Goal: Task Accomplishment & Management: Manage account settings

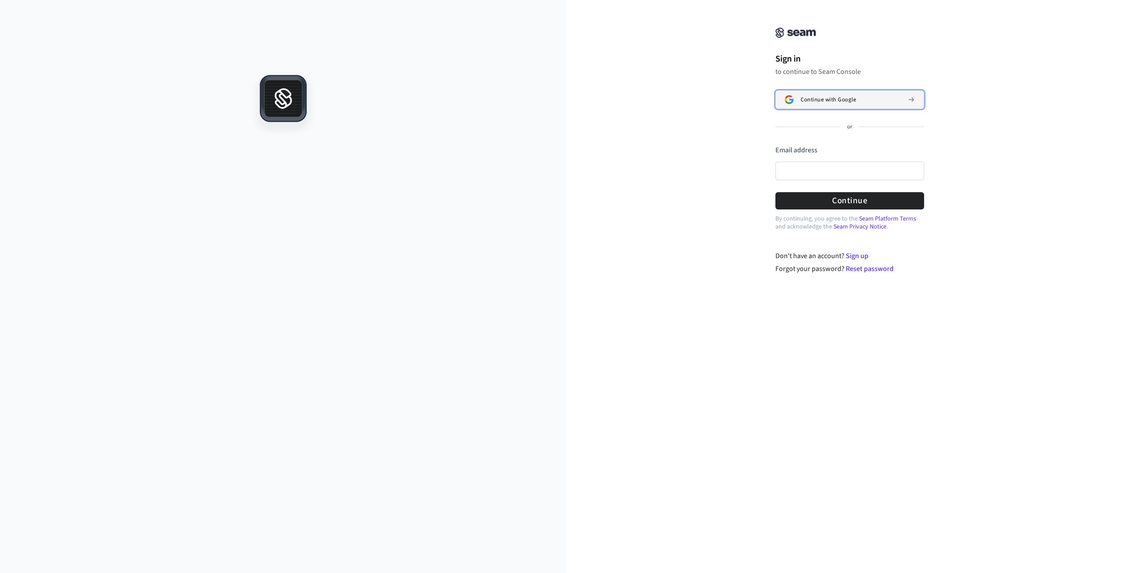
click at [851, 102] on span "Continue with Google" at bounding box center [828, 99] width 55 height 7
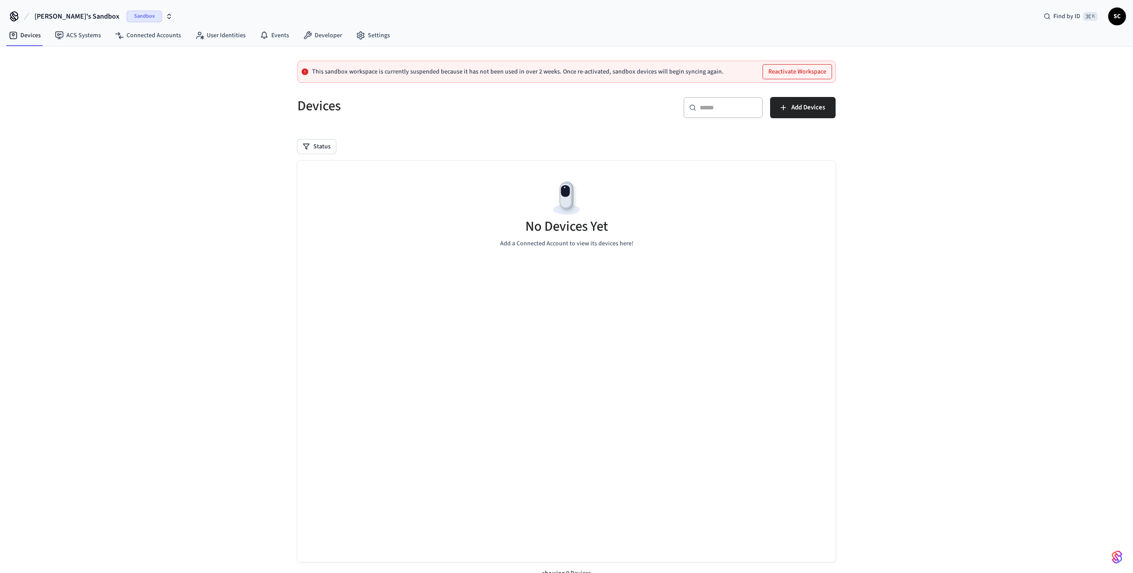
click at [166, 14] on icon "button" at bounding box center [169, 16] width 7 height 7
click at [28, 56] on span "Locks" at bounding box center [28, 57] width 15 height 9
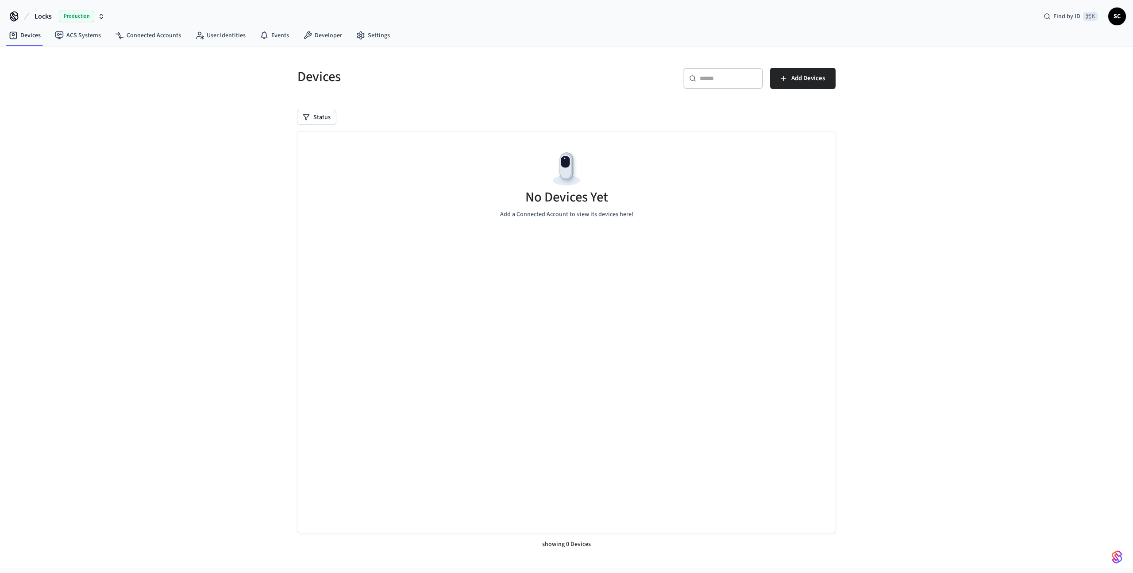
drag, startPoint x: 809, startPoint y: 77, endPoint x: 546, endPoint y: 87, distance: 263.2
click at [547, 87] on div "Devices ​ ​ Add Devices" at bounding box center [561, 76] width 549 height 39
click at [164, 37] on link "Connected Accounts" at bounding box center [148, 35] width 80 height 16
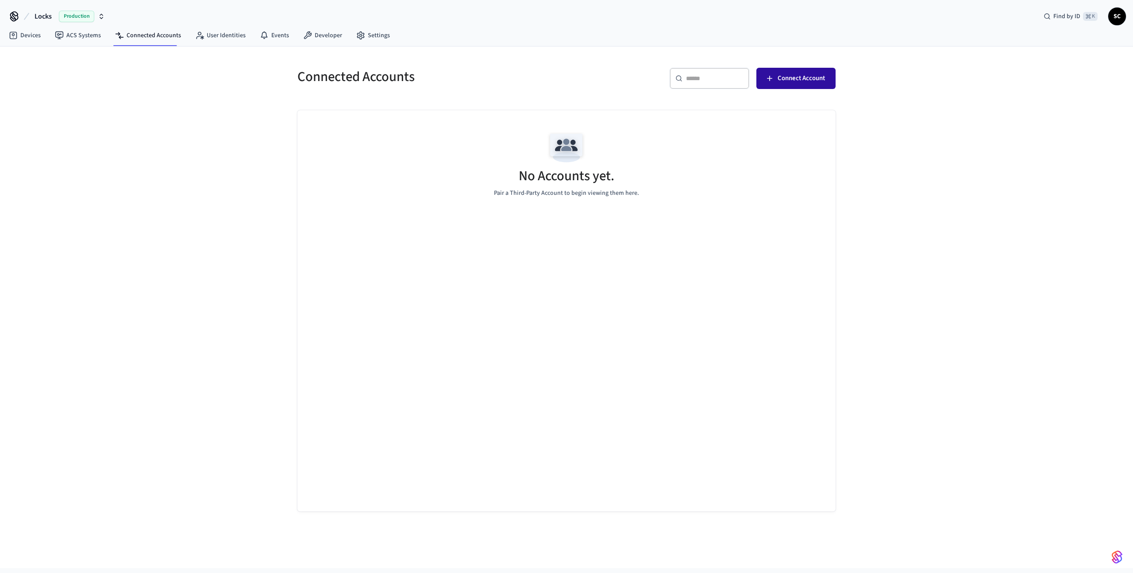
click at [790, 81] on span "Connect Account" at bounding box center [801, 79] width 47 height 12
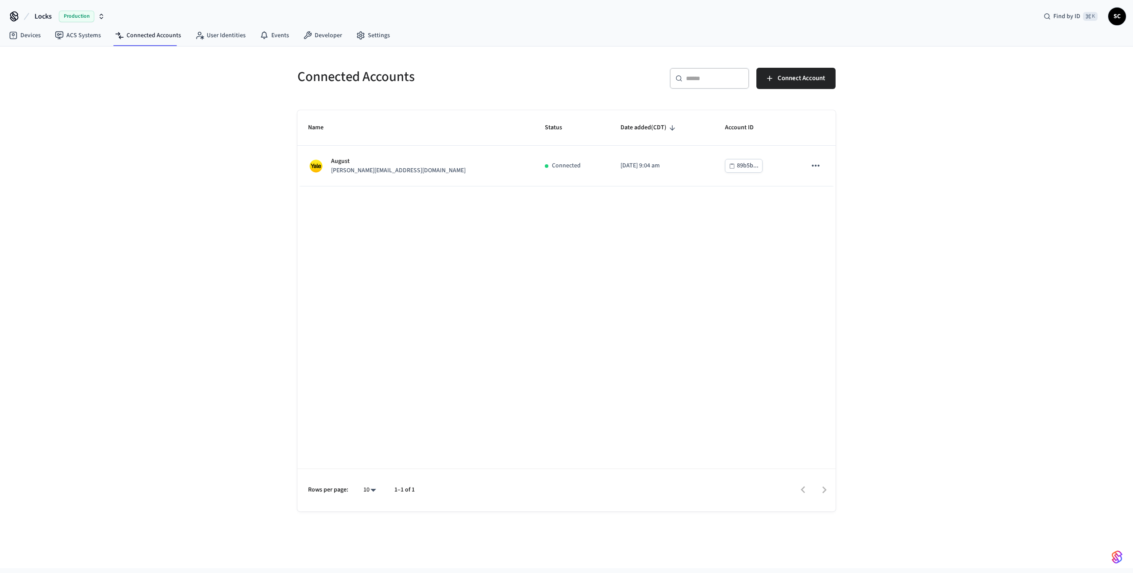
drag, startPoint x: 804, startPoint y: 73, endPoint x: 799, endPoint y: 99, distance: 26.1
click at [804, 73] on span "Connect Account" at bounding box center [801, 79] width 47 height 12
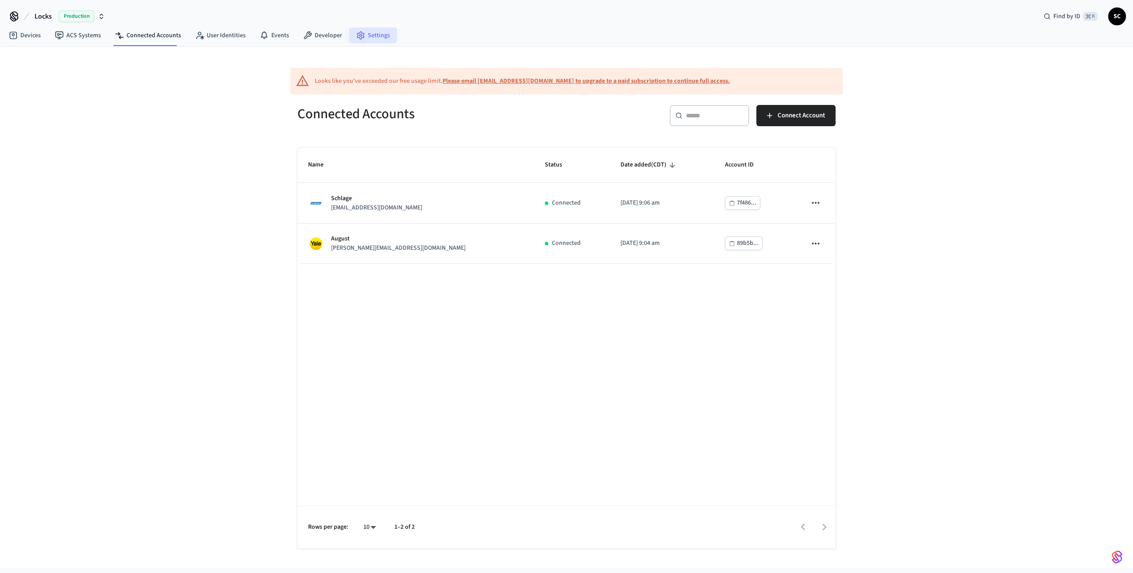
click at [349, 35] on link "Settings" at bounding box center [373, 35] width 48 height 16
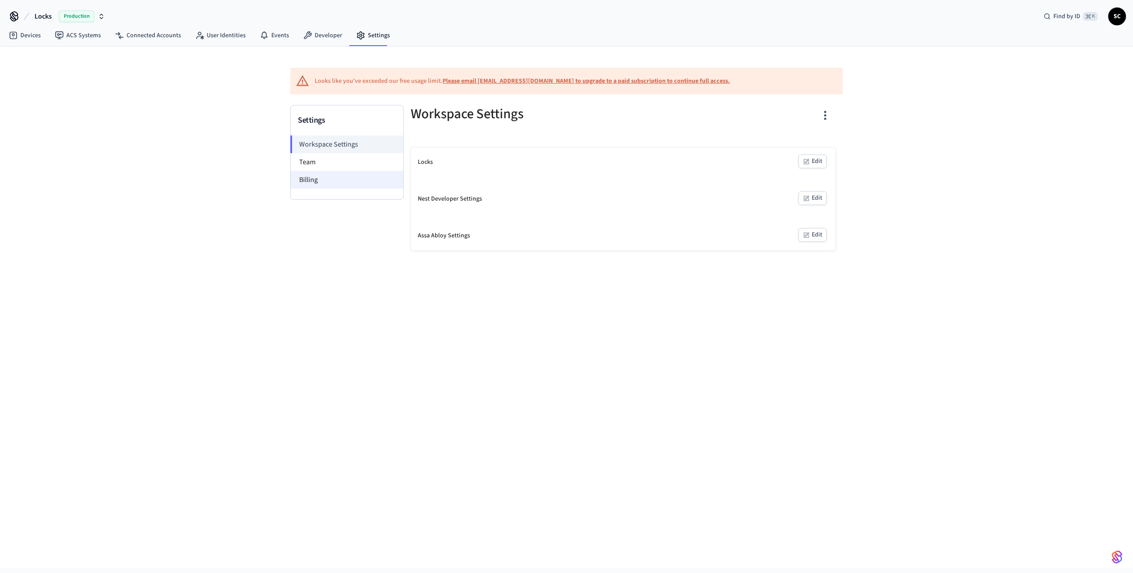
click at [314, 177] on li "Billing" at bounding box center [347, 180] width 112 height 18
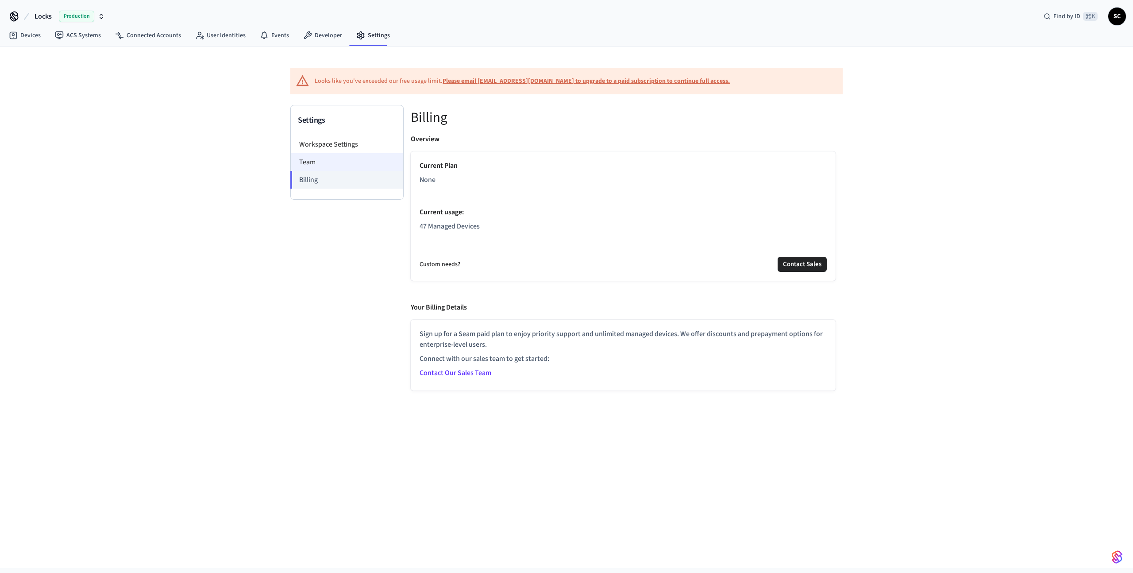
click at [341, 163] on li "Team" at bounding box center [347, 162] width 112 height 18
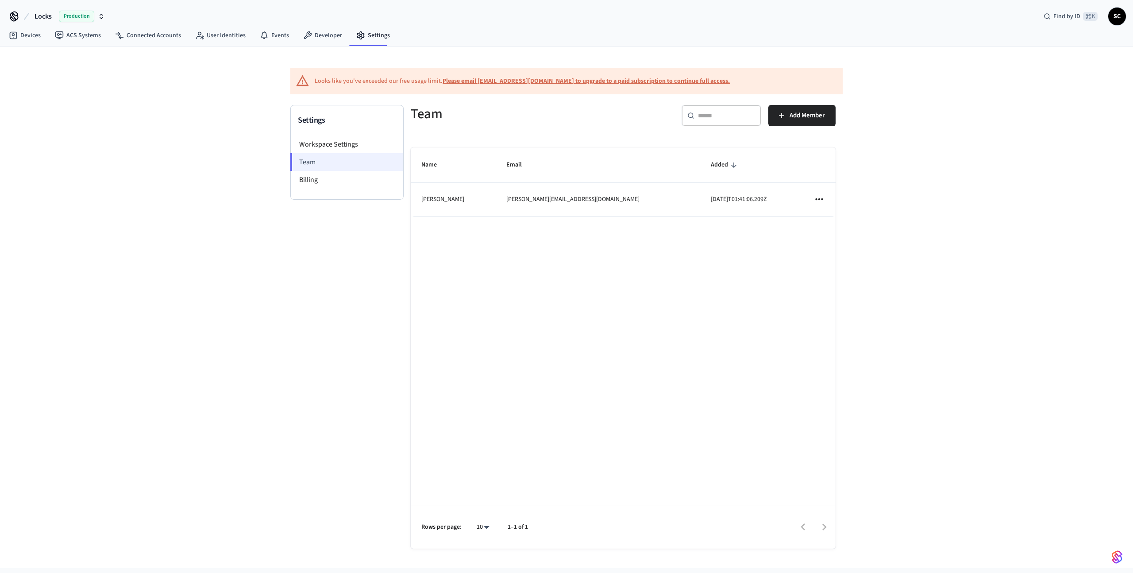
click at [338, 159] on li "Team" at bounding box center [346, 162] width 113 height 18
click at [340, 142] on li "Workspace Settings" at bounding box center [347, 144] width 112 height 18
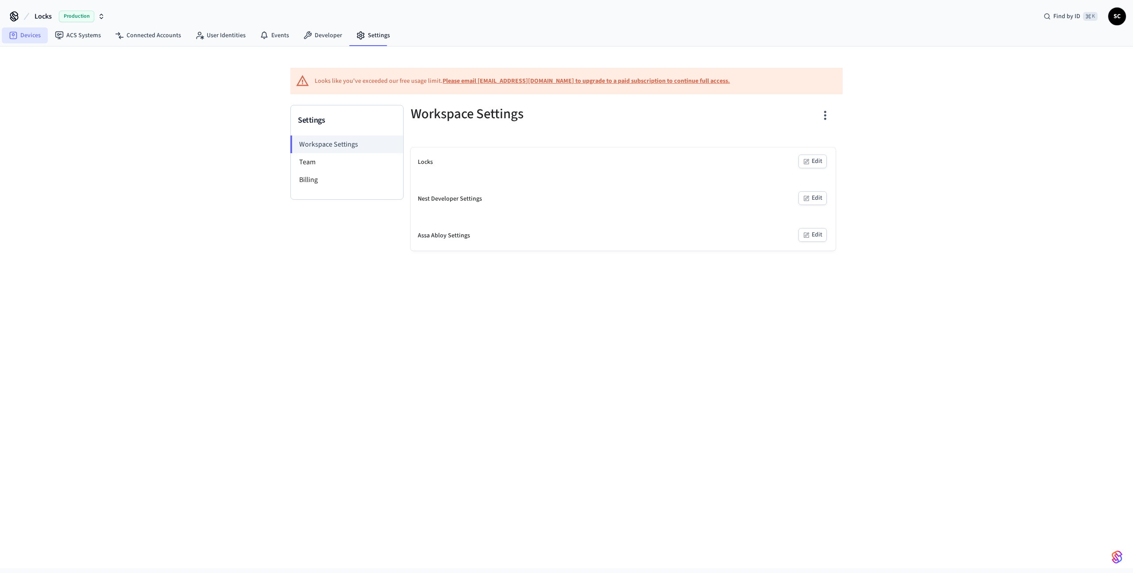
click at [31, 35] on link "Devices" at bounding box center [25, 35] width 46 height 16
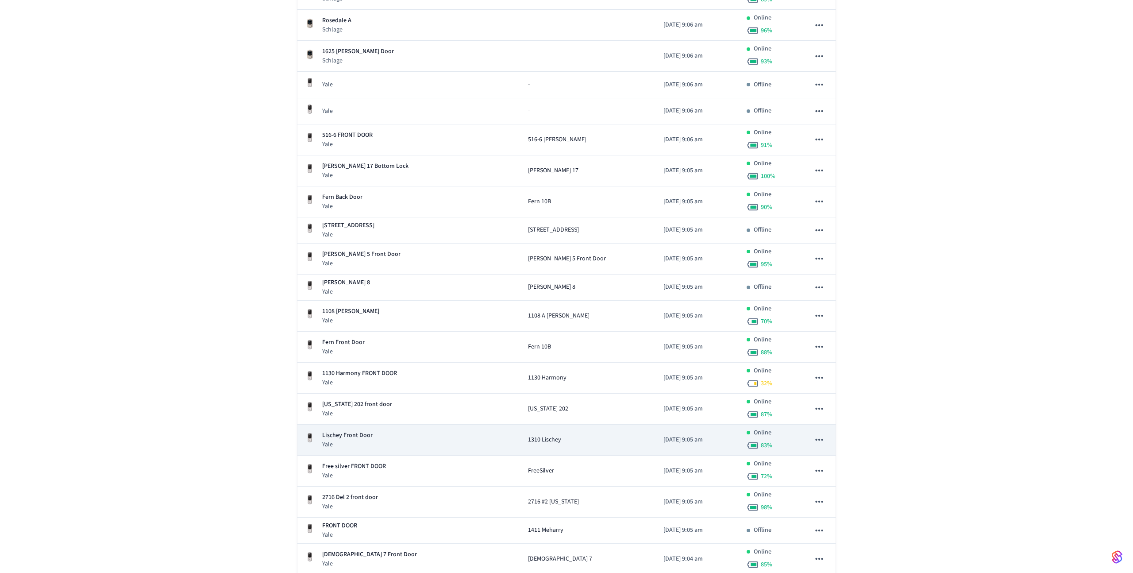
scroll to position [1244, 0]
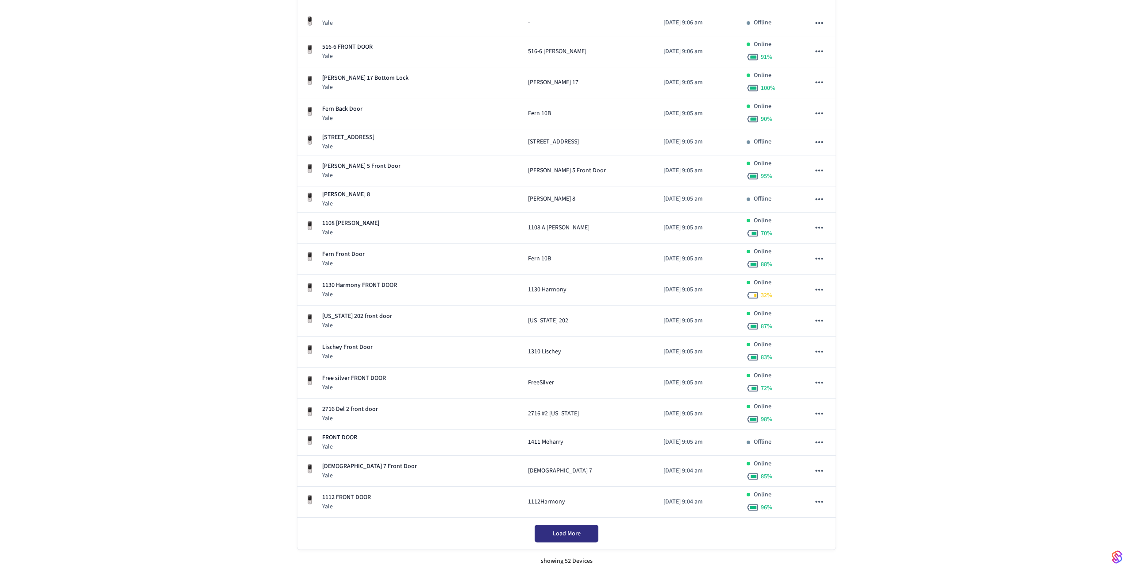
click at [564, 534] on span "Load More" at bounding box center [567, 533] width 28 height 9
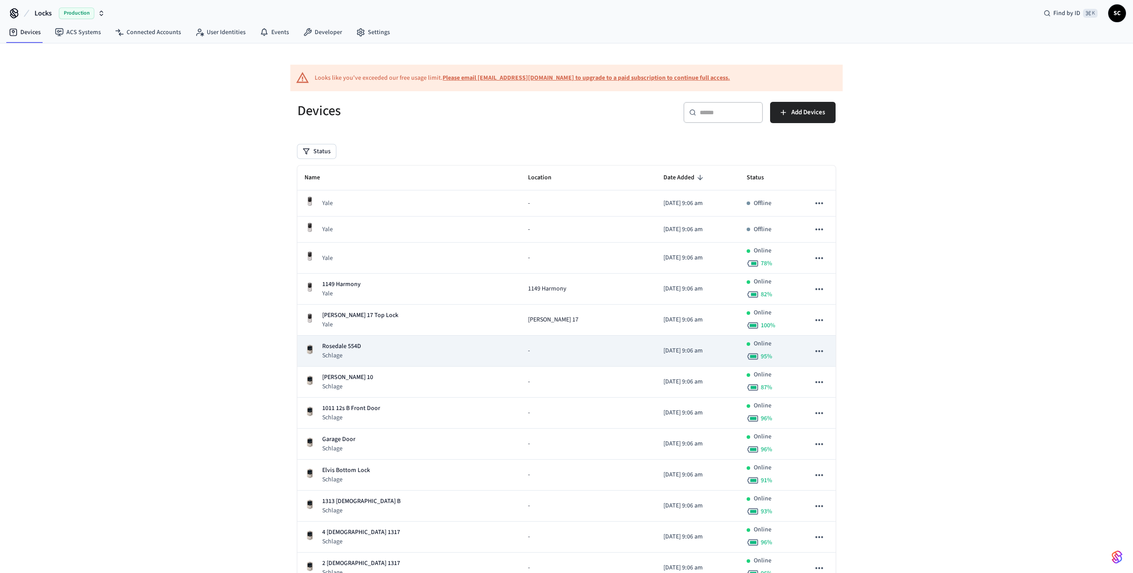
scroll to position [0, 0]
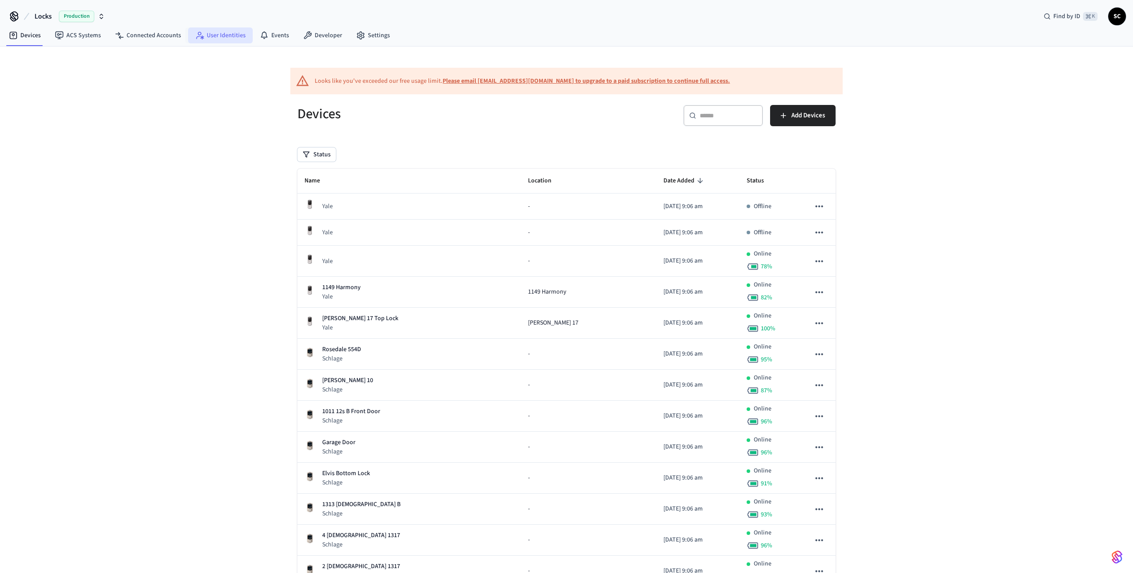
click at [220, 32] on link "User Identities" at bounding box center [220, 35] width 65 height 16
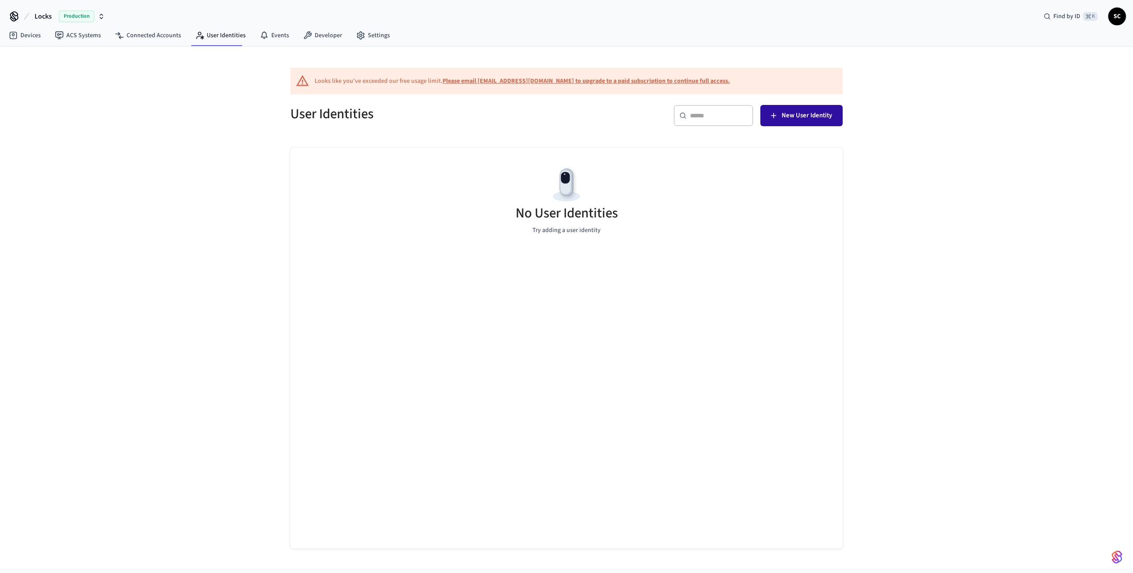
click at [805, 115] on span "New User Identity" at bounding box center [807, 116] width 50 height 12
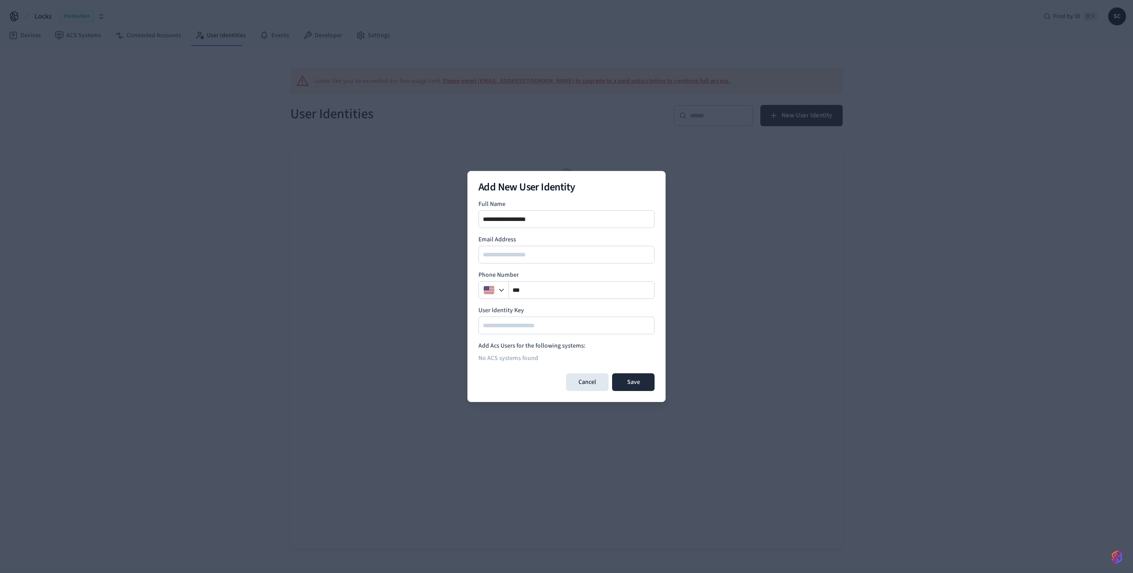
type input "**********"
click at [581, 250] on input "email" at bounding box center [566, 254] width 175 height 11
type input "**********"
click at [556, 289] on input "**" at bounding box center [582, 290] width 146 height 11
type input "**********"
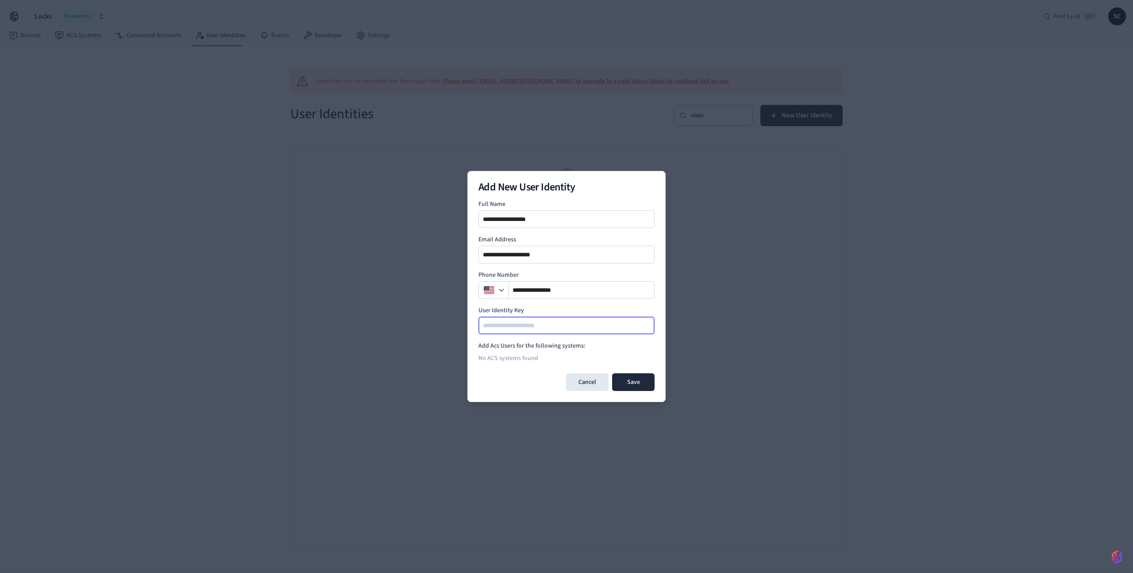
click at [552, 322] on input at bounding box center [566, 325] width 175 height 11
type input "*****"
click at [646, 382] on button "Save" at bounding box center [633, 382] width 43 height 18
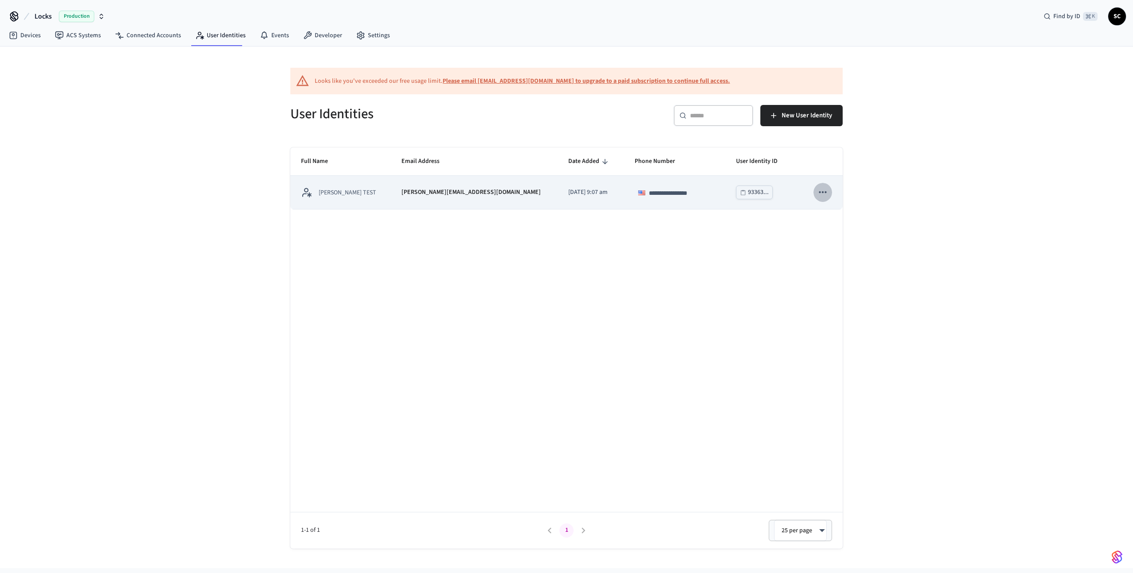
click at [827, 193] on icon "sticky table" at bounding box center [823, 192] width 12 height 12
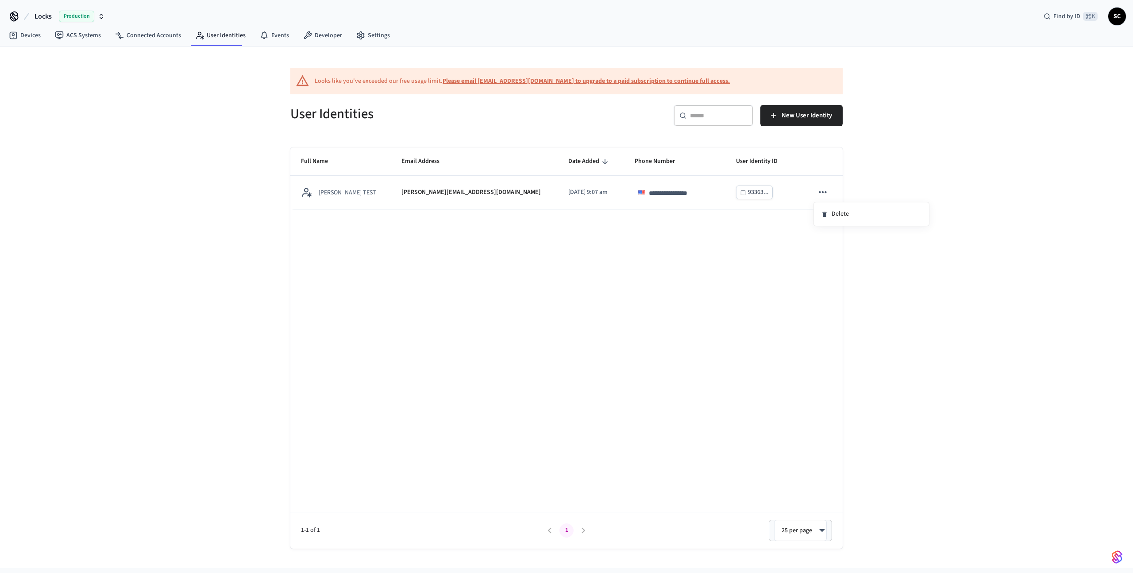
click at [827, 193] on div at bounding box center [566, 286] width 1133 height 573
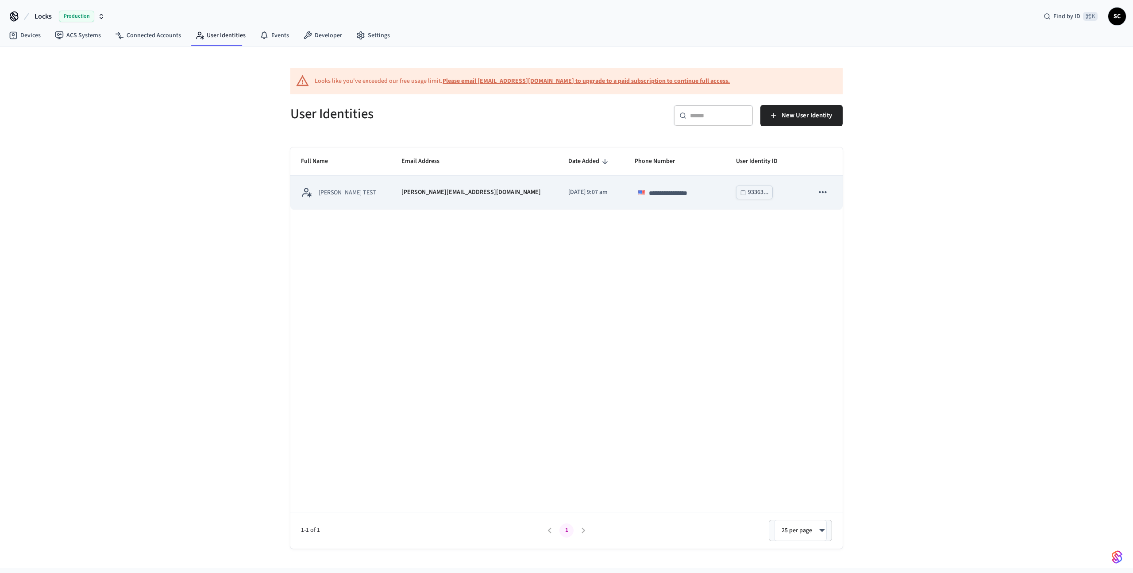
click at [624, 194] on td "**********" at bounding box center [674, 192] width 101 height 33
click at [391, 191] on td "[PERSON_NAME] TEST" at bounding box center [340, 192] width 100 height 33
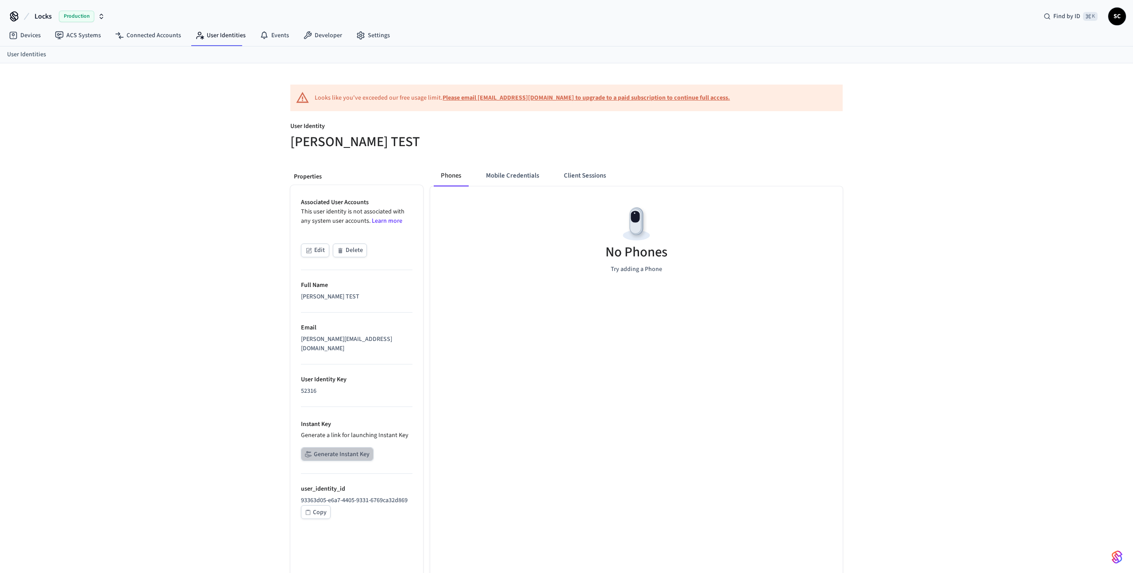
click at [362, 448] on button "Generate Instant Key" at bounding box center [337, 454] width 73 height 14
click at [81, 34] on link "ACS Systems" at bounding box center [78, 35] width 60 height 16
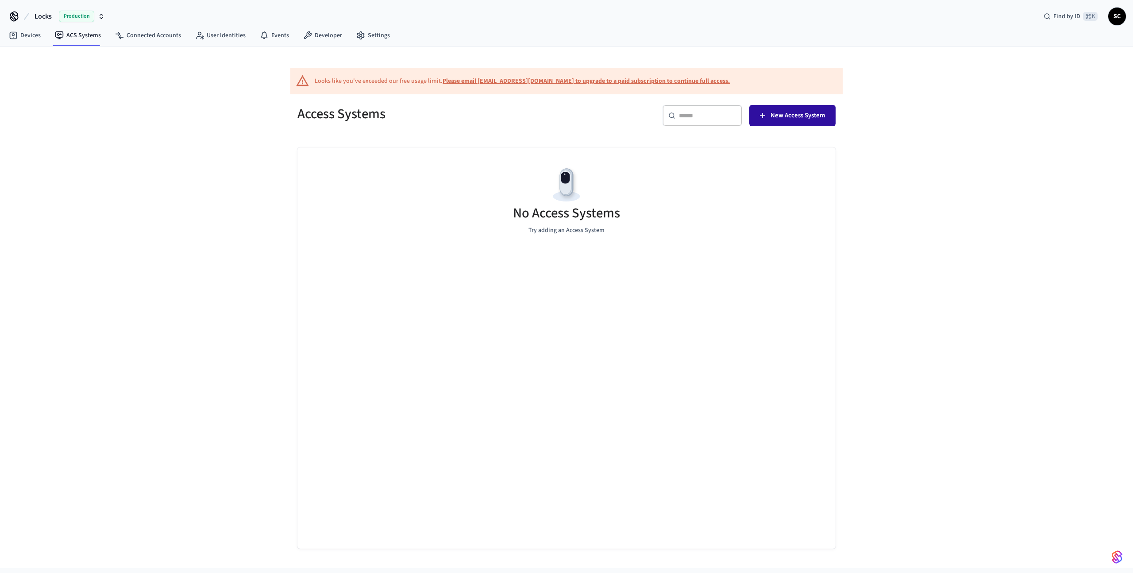
click at [804, 117] on span "New Access System" at bounding box center [798, 116] width 54 height 12
click at [317, 34] on link "Developer" at bounding box center [322, 35] width 53 height 16
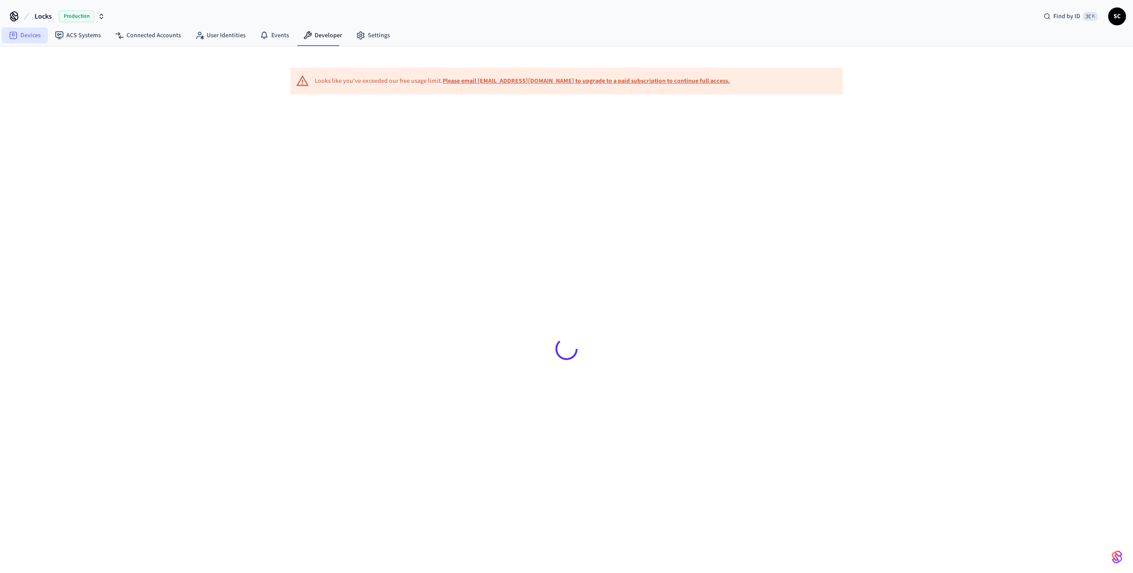
click at [35, 36] on link "Devices" at bounding box center [25, 35] width 46 height 16
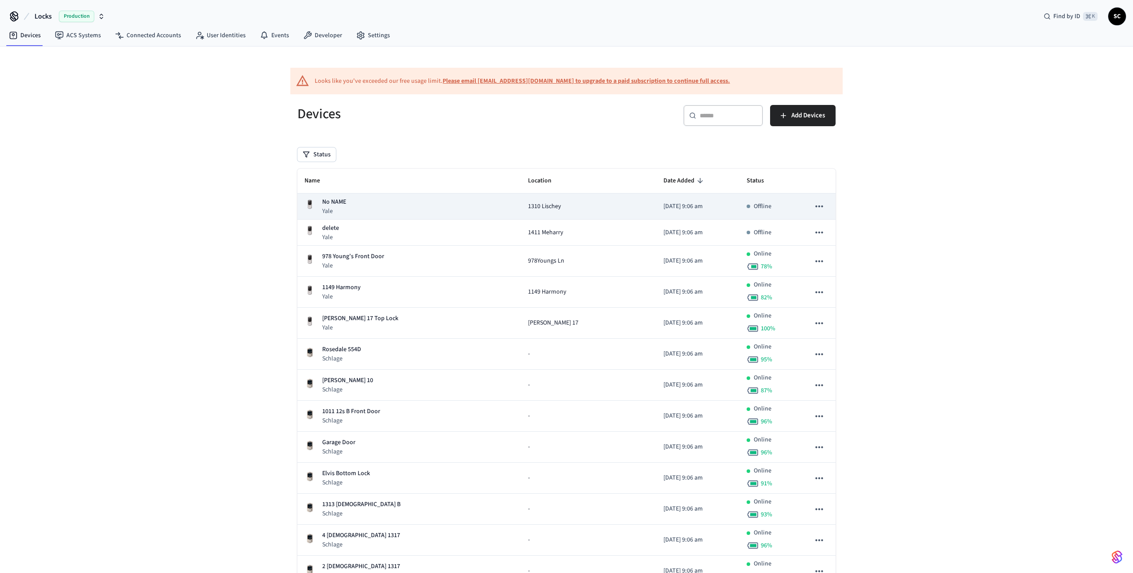
click at [528, 206] on span "1310 Lischey" at bounding box center [544, 206] width 33 height 9
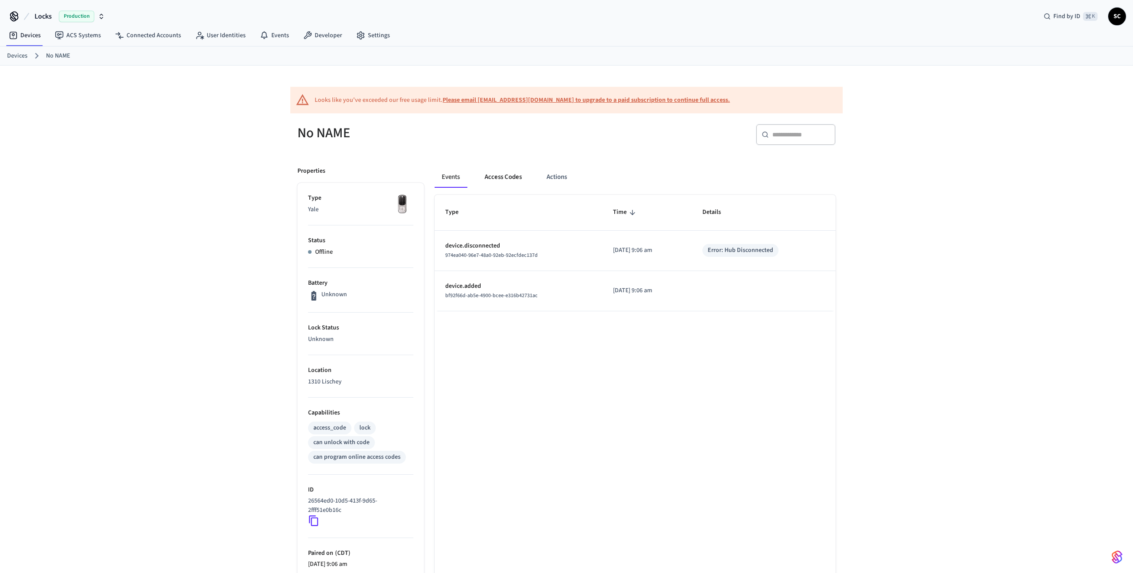
click at [508, 177] on button "Access Codes" at bounding box center [503, 176] width 51 height 21
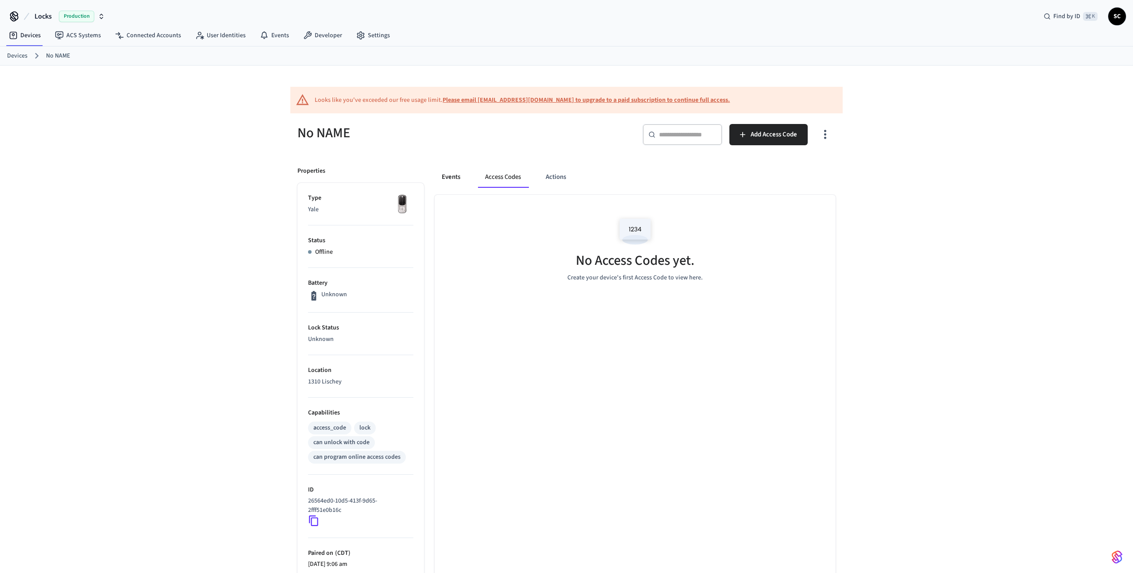
drag, startPoint x: 450, startPoint y: 176, endPoint x: 442, endPoint y: 175, distance: 8.1
click at [450, 176] on button "Events" at bounding box center [451, 176] width 33 height 21
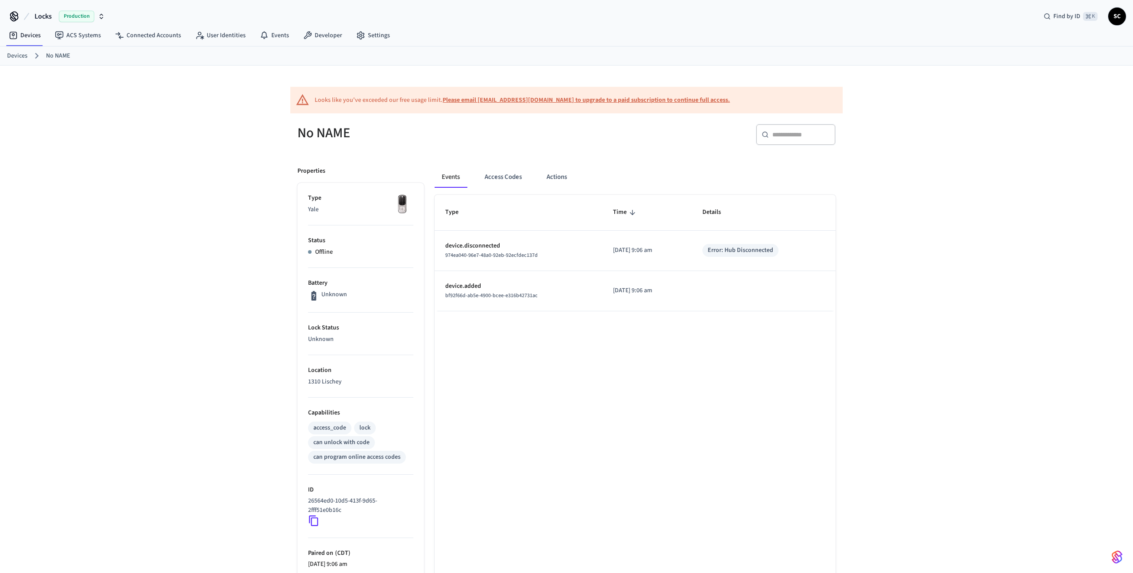
drag, startPoint x: 18, startPoint y: 56, endPoint x: 39, endPoint y: 55, distance: 21.3
click at [18, 56] on link "Devices" at bounding box center [17, 55] width 20 height 9
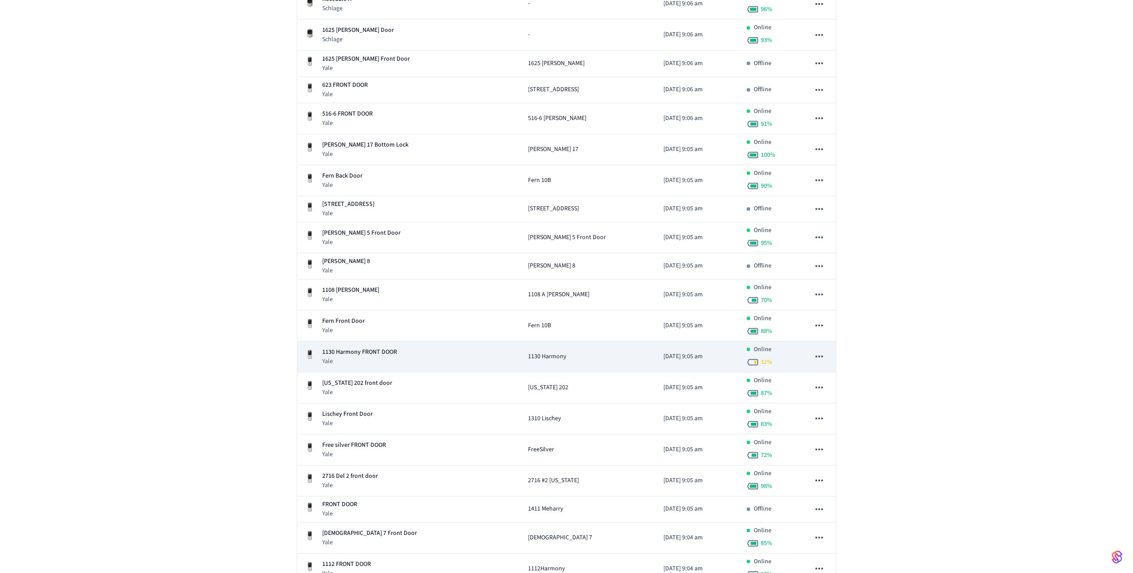
scroll to position [1181, 0]
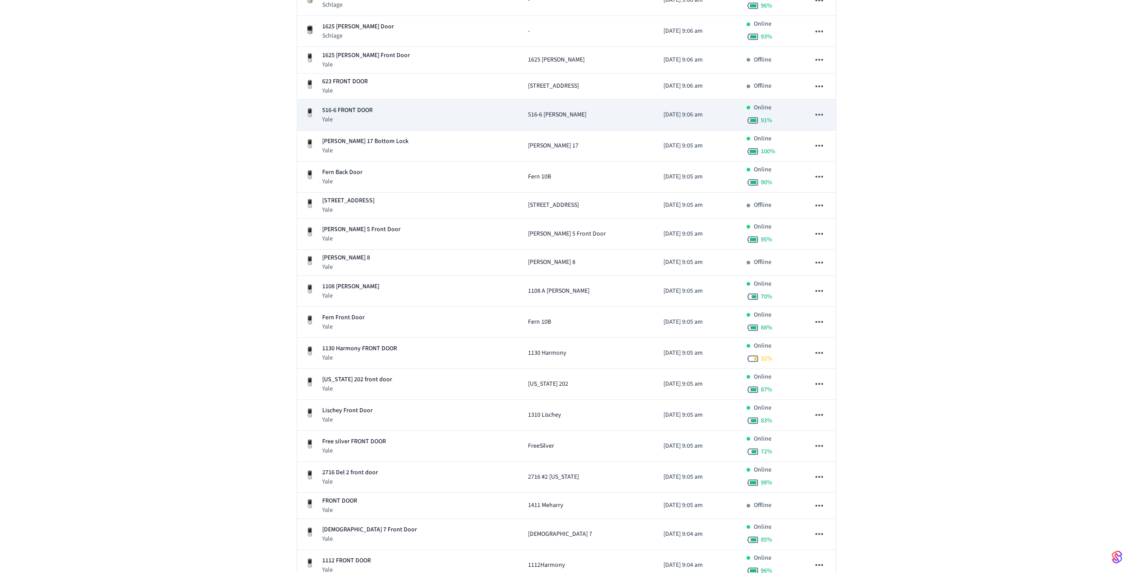
click at [530, 114] on div "516-6 [PERSON_NAME]" at bounding box center [588, 114] width 121 height 9
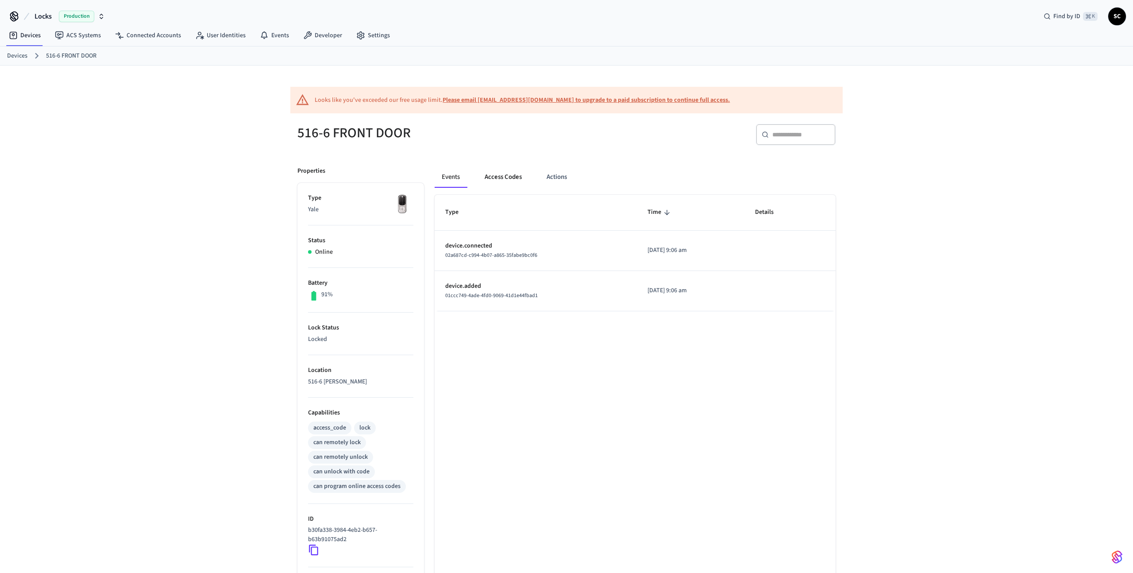
click at [518, 181] on button "Access Codes" at bounding box center [503, 176] width 51 height 21
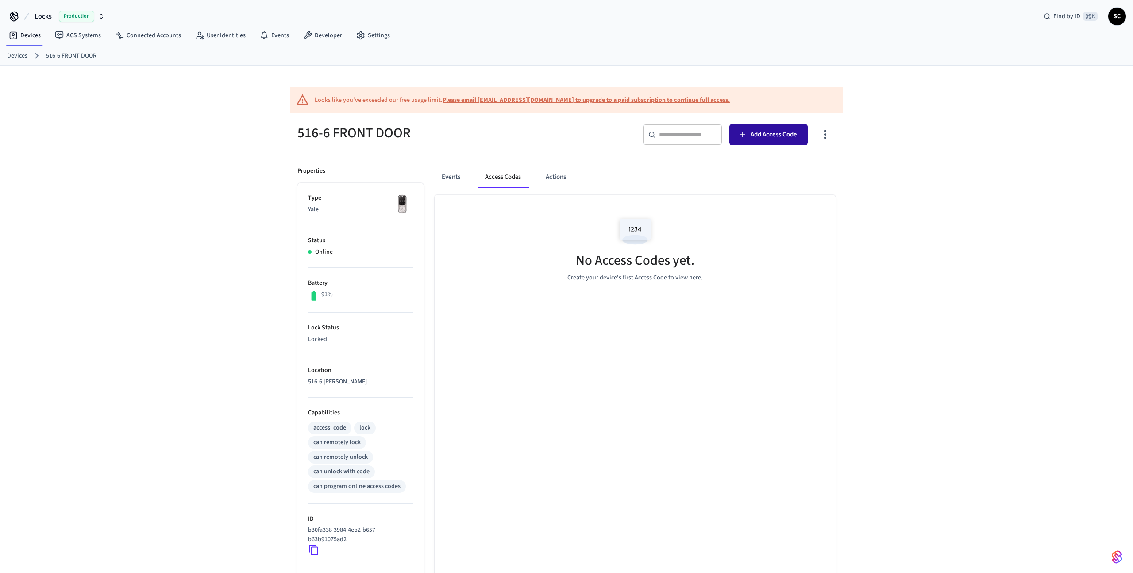
click at [780, 136] on span "Add Access Code" at bounding box center [774, 135] width 46 height 12
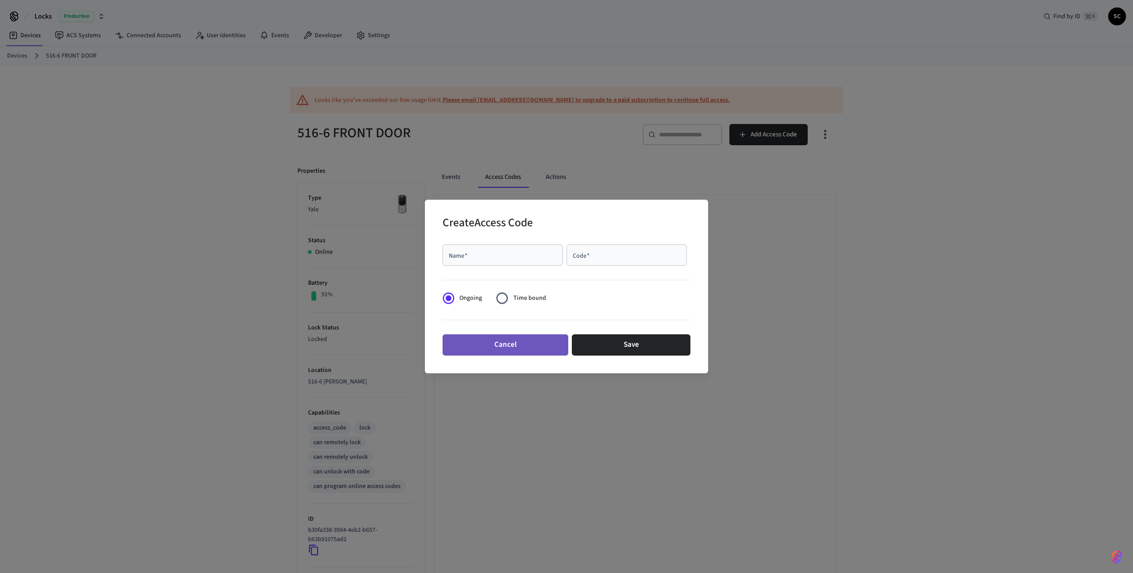
click at [522, 342] on button "Cancel" at bounding box center [506, 344] width 126 height 21
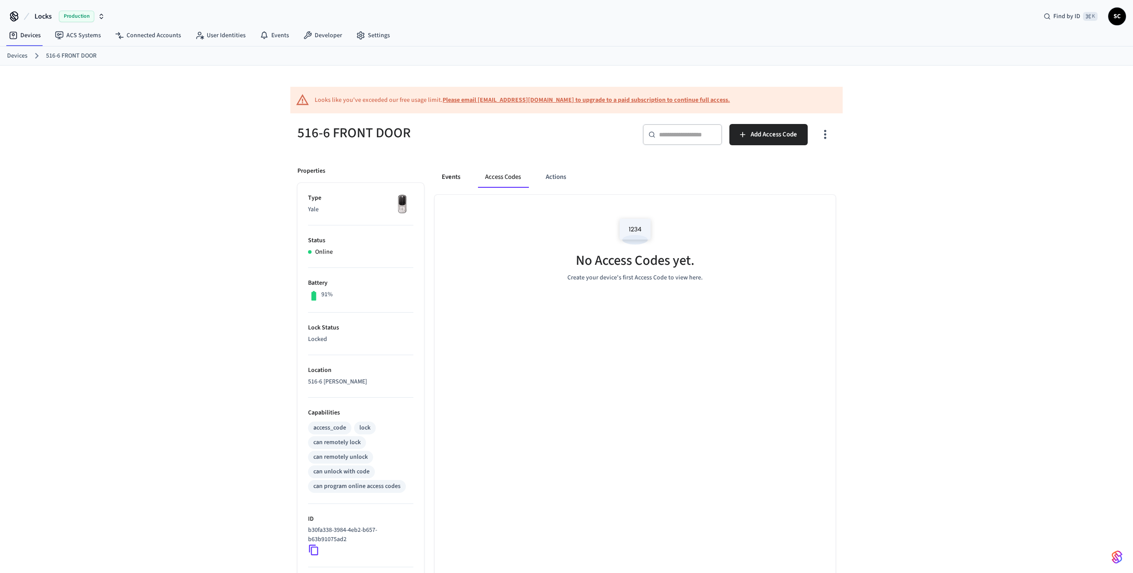
click at [452, 174] on button "Events" at bounding box center [451, 176] width 33 height 21
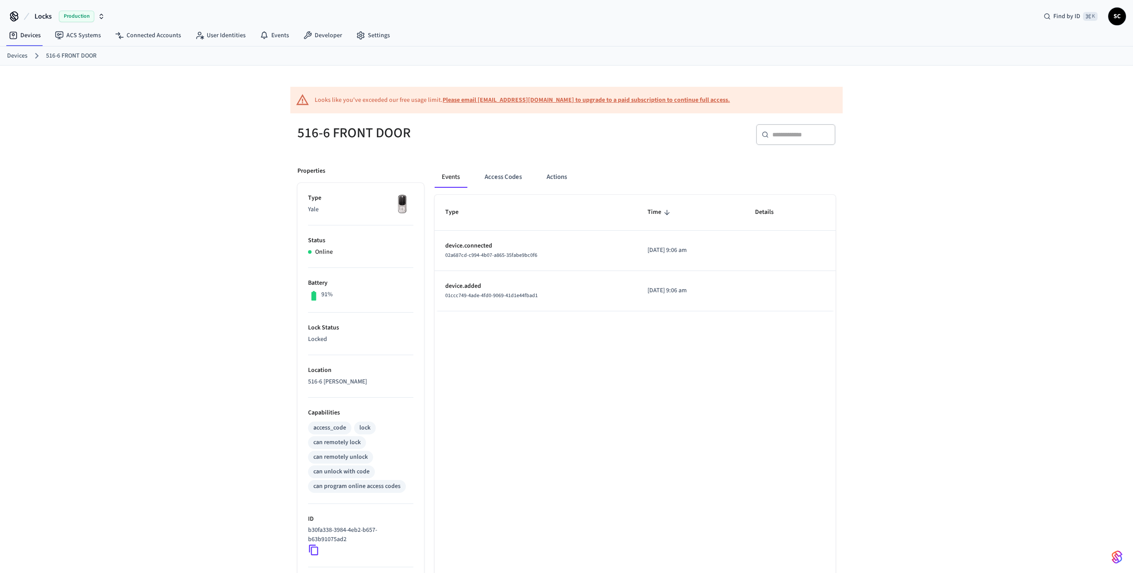
click at [21, 55] on link "Devices" at bounding box center [17, 55] width 20 height 9
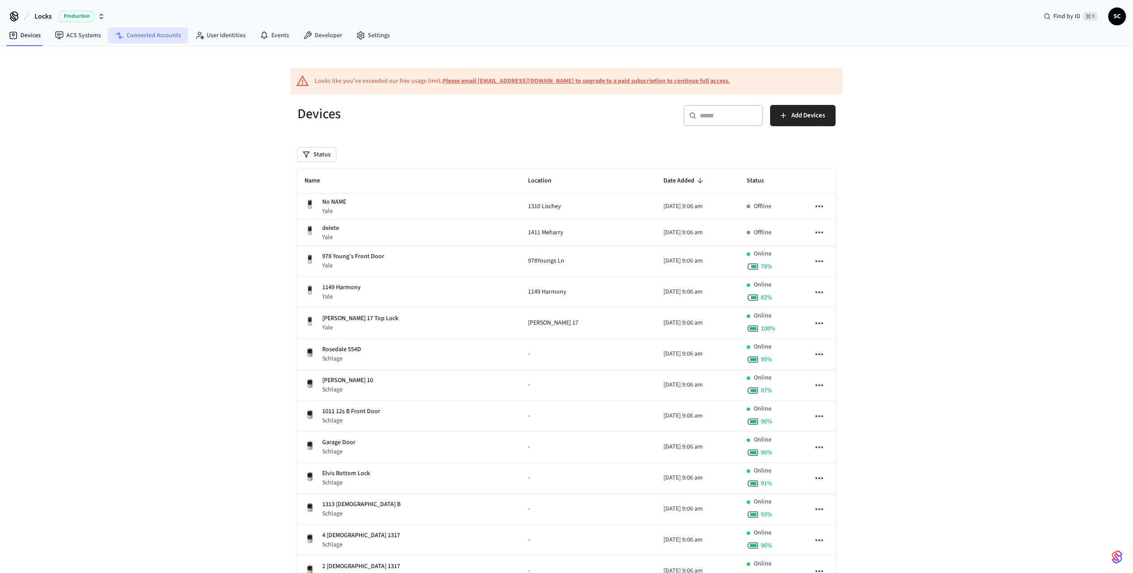
click at [139, 37] on link "Connected Accounts" at bounding box center [148, 35] width 80 height 16
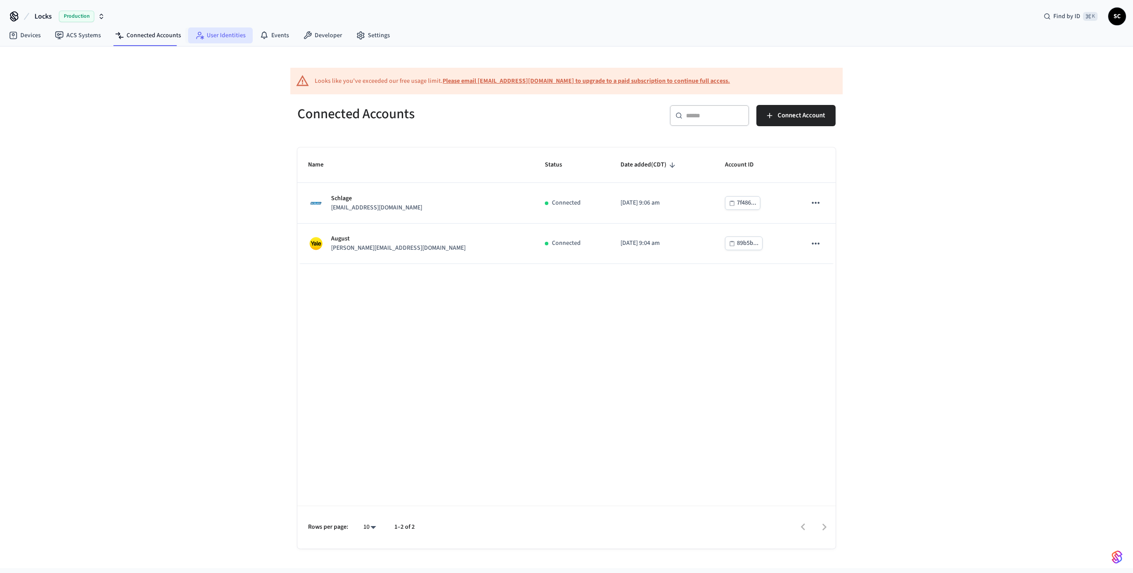
click at [228, 41] on link "User Identities" at bounding box center [220, 35] width 65 height 16
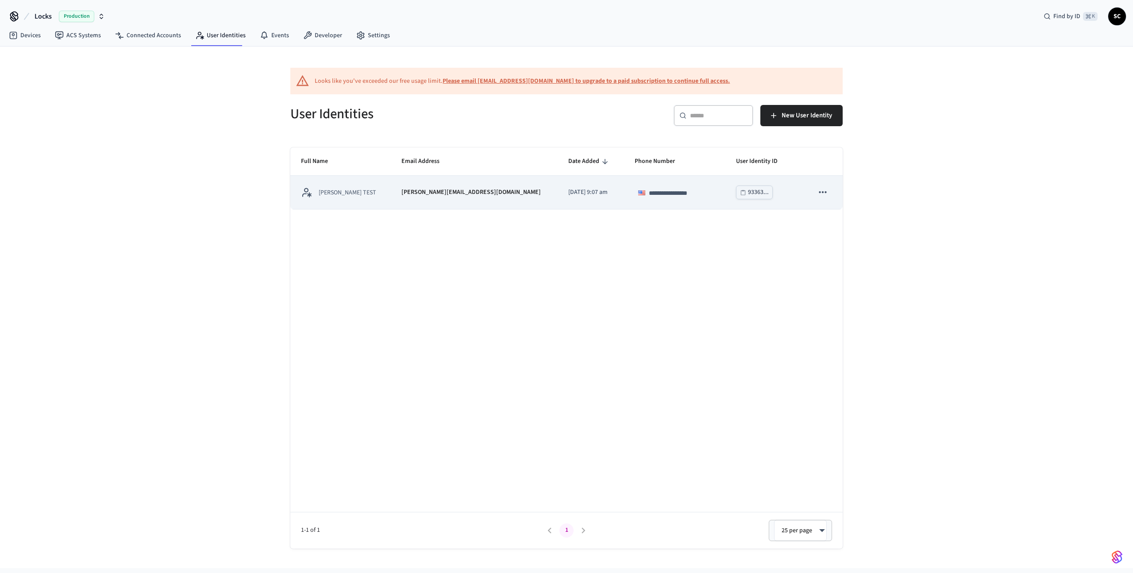
click at [823, 192] on icon "sticky table" at bounding box center [823, 192] width 12 height 12
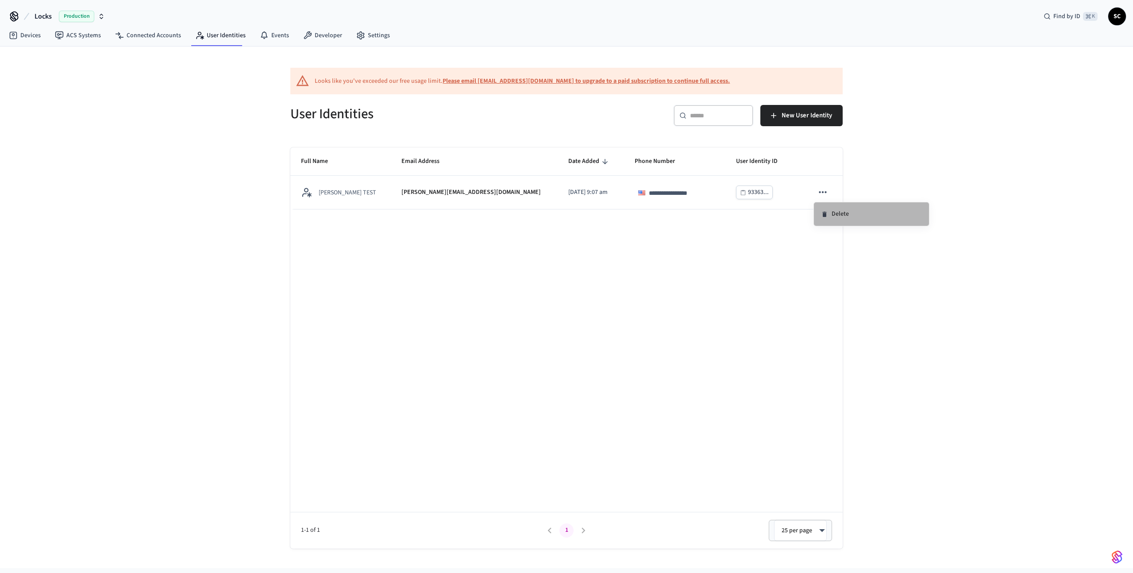
click at [846, 214] on li "Delete" at bounding box center [871, 213] width 115 height 23
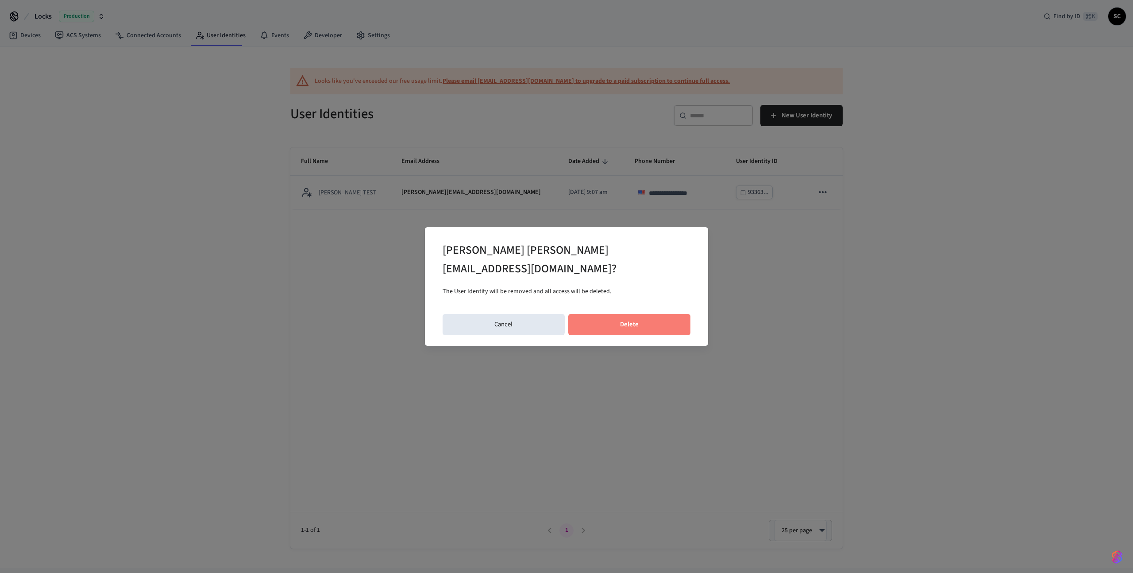
click at [654, 317] on button "Delete" at bounding box center [629, 324] width 123 height 21
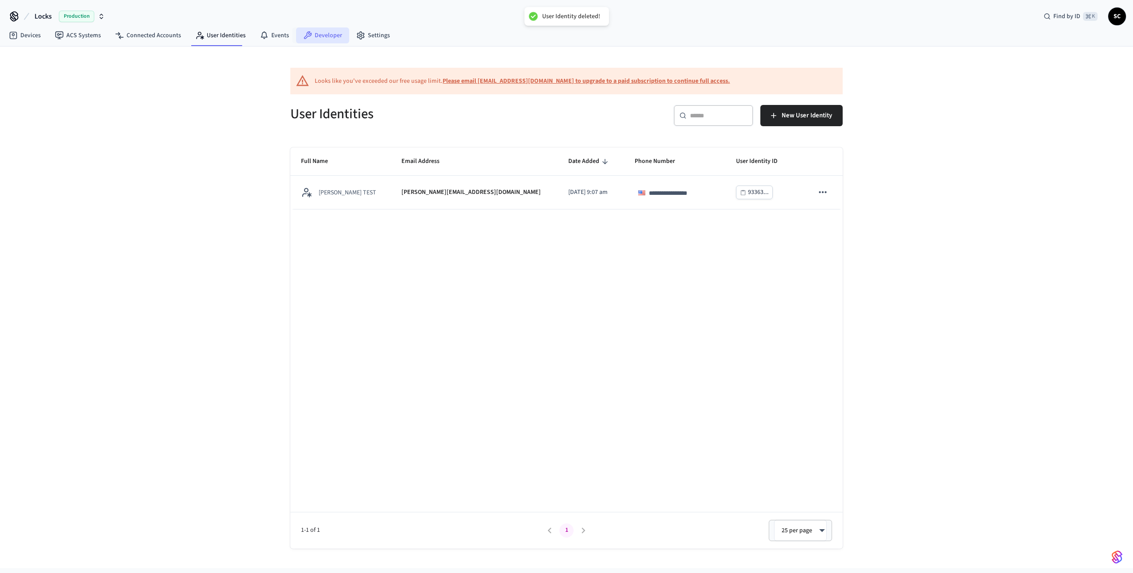
click at [306, 39] on icon at bounding box center [307, 35] width 9 height 9
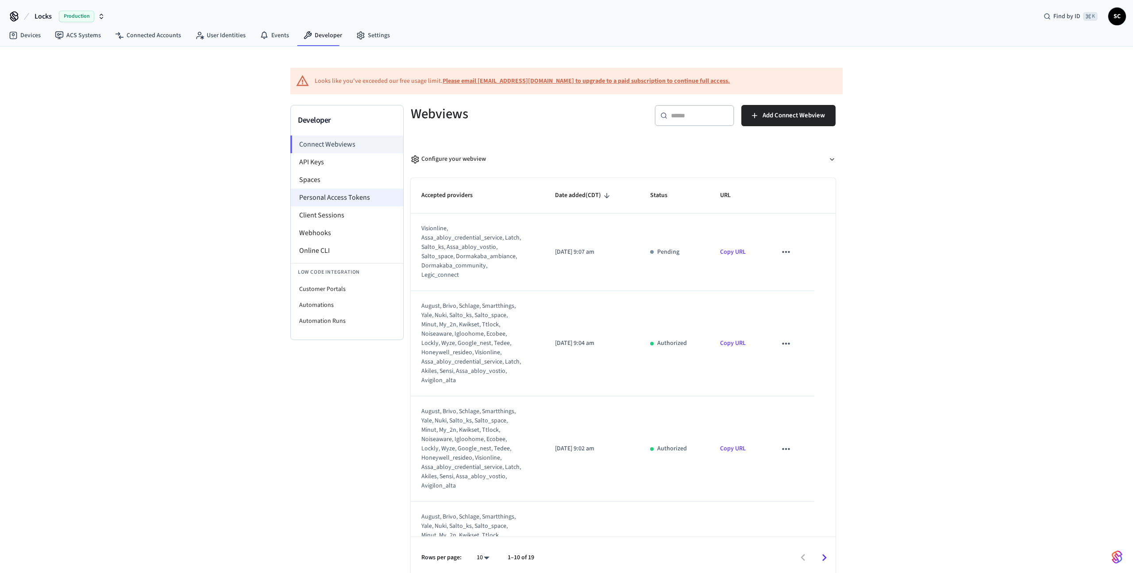
click at [350, 199] on li "Personal Access Tokens" at bounding box center [347, 198] width 112 height 18
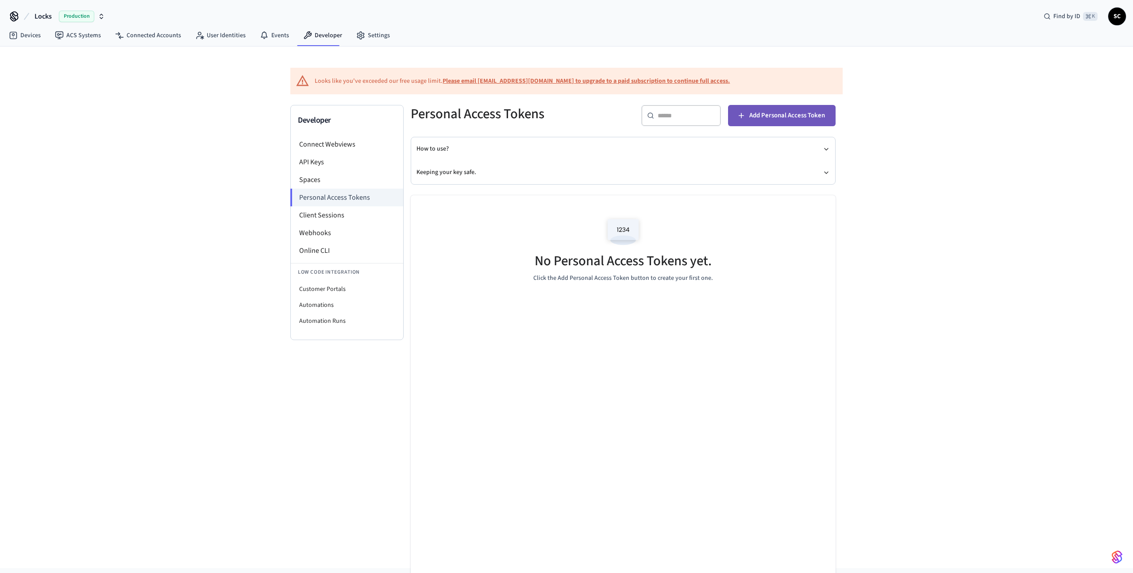
click at [780, 117] on span "Add Personal Access Token" at bounding box center [788, 116] width 76 height 12
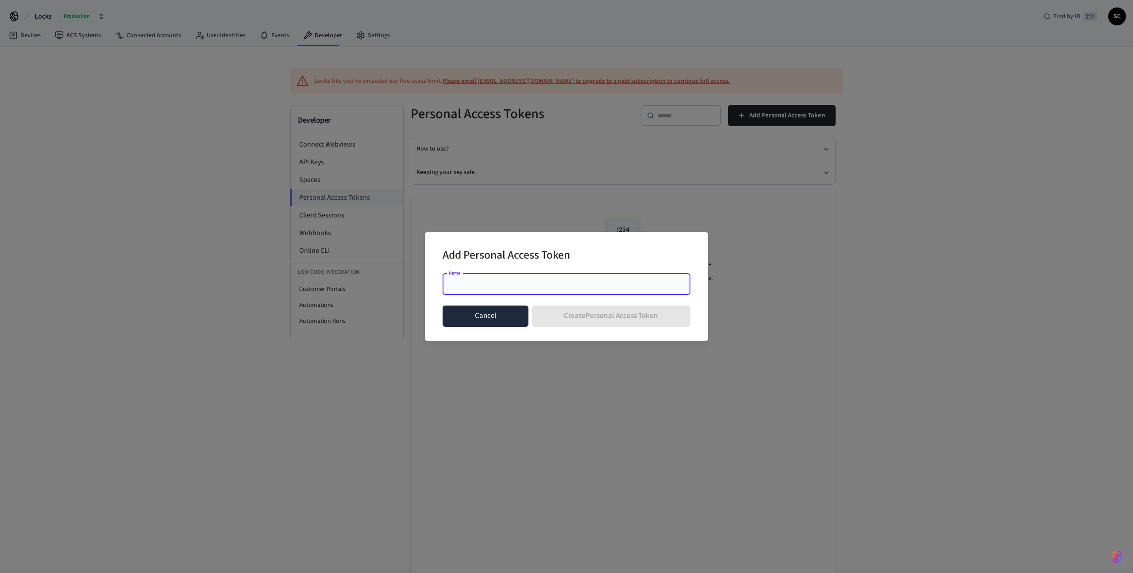
click at [480, 317] on button "Cancel" at bounding box center [486, 315] width 86 height 21
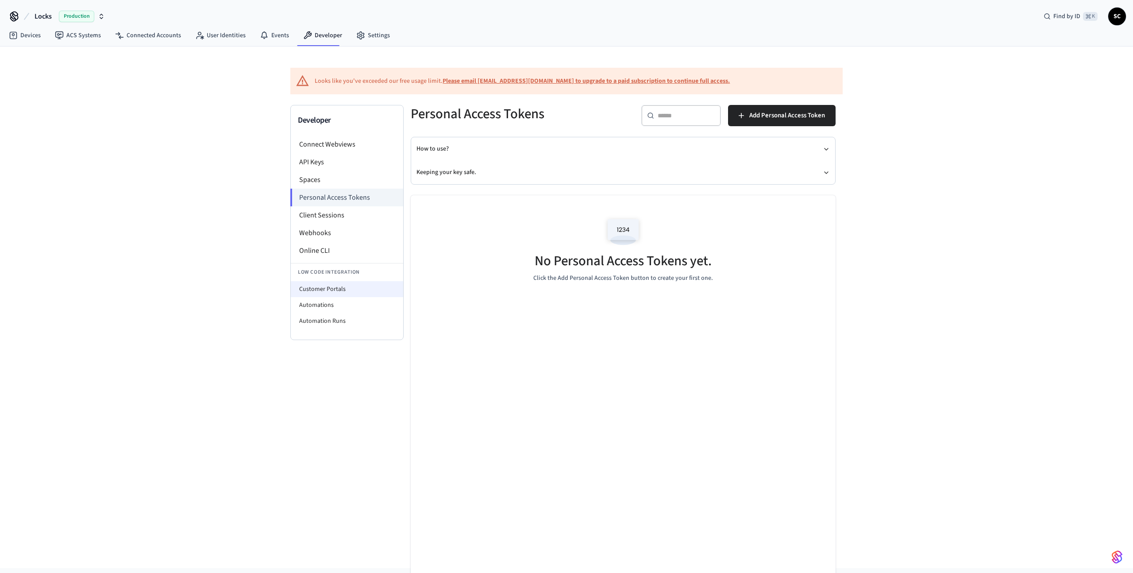
click at [332, 293] on li "Customer Portals" at bounding box center [347, 289] width 112 height 16
select select "**********"
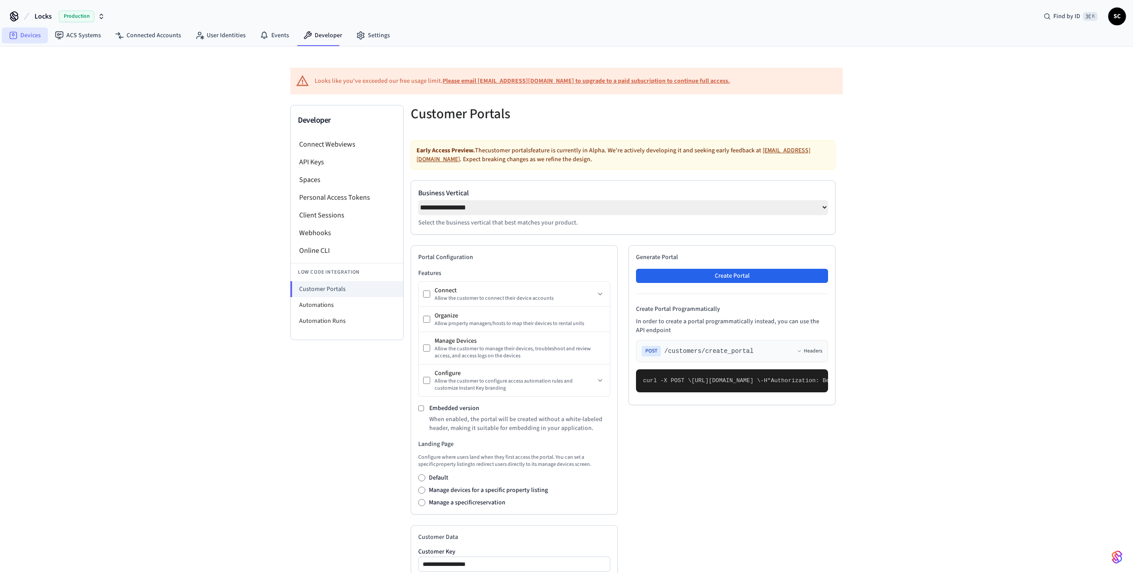
click at [35, 32] on link "Devices" at bounding box center [25, 35] width 46 height 16
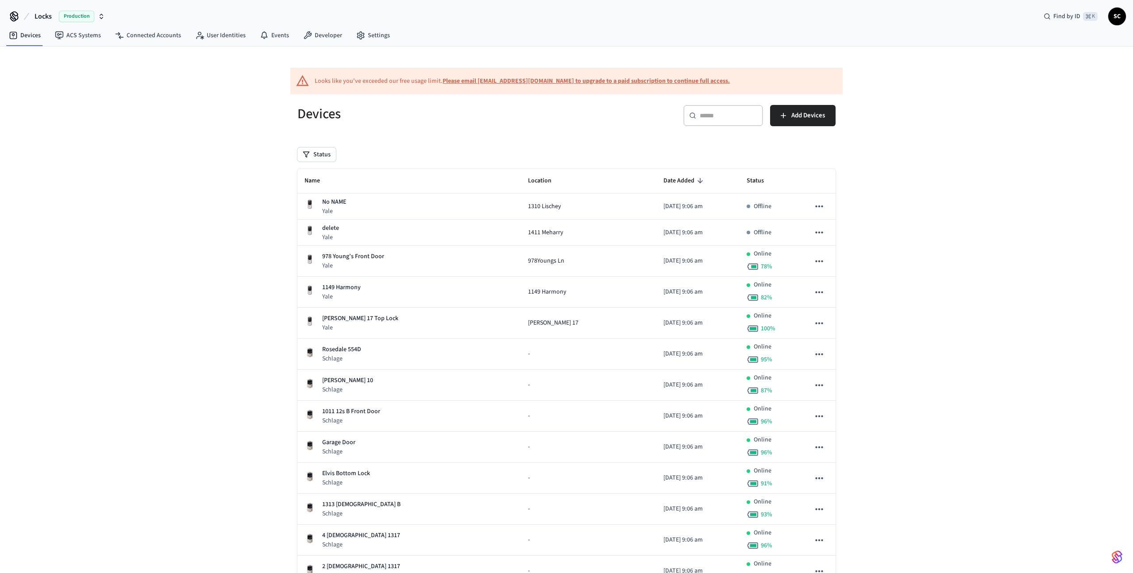
click at [1118, 15] on span "SC" at bounding box center [1117, 16] width 16 height 16
